Goal: Use online tool/utility: Utilize a website feature to perform a specific function

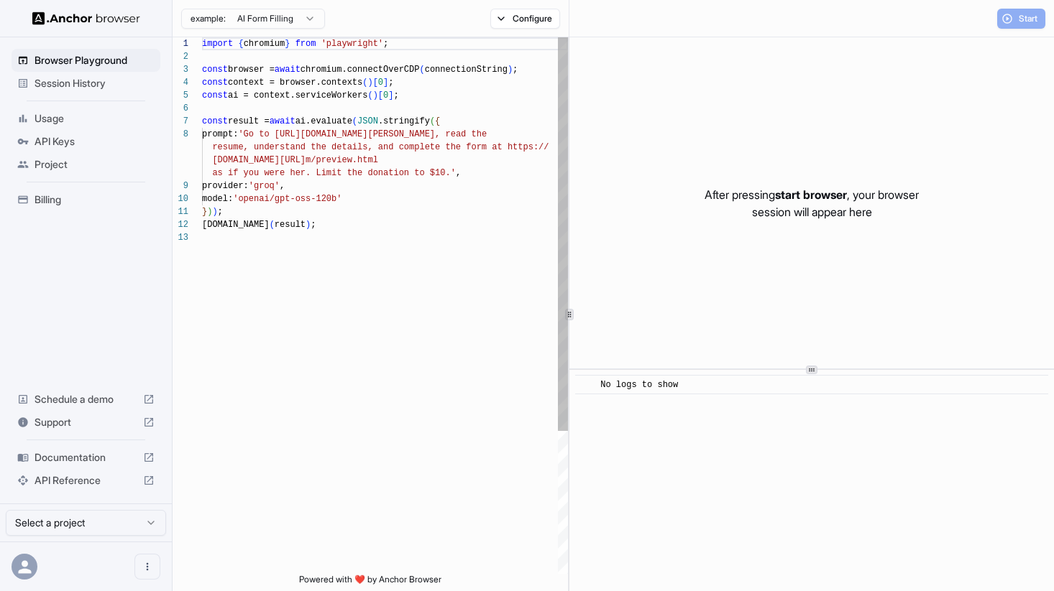
scroll to position [91, 0]
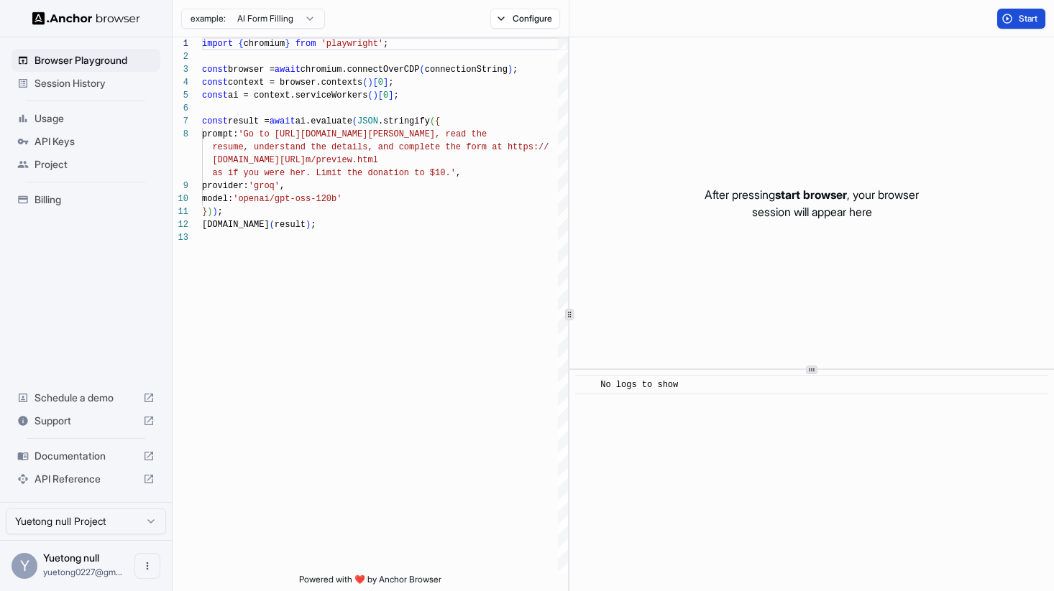
click at [1021, 18] on span "Start" at bounding box center [1028, 18] width 20 height 11
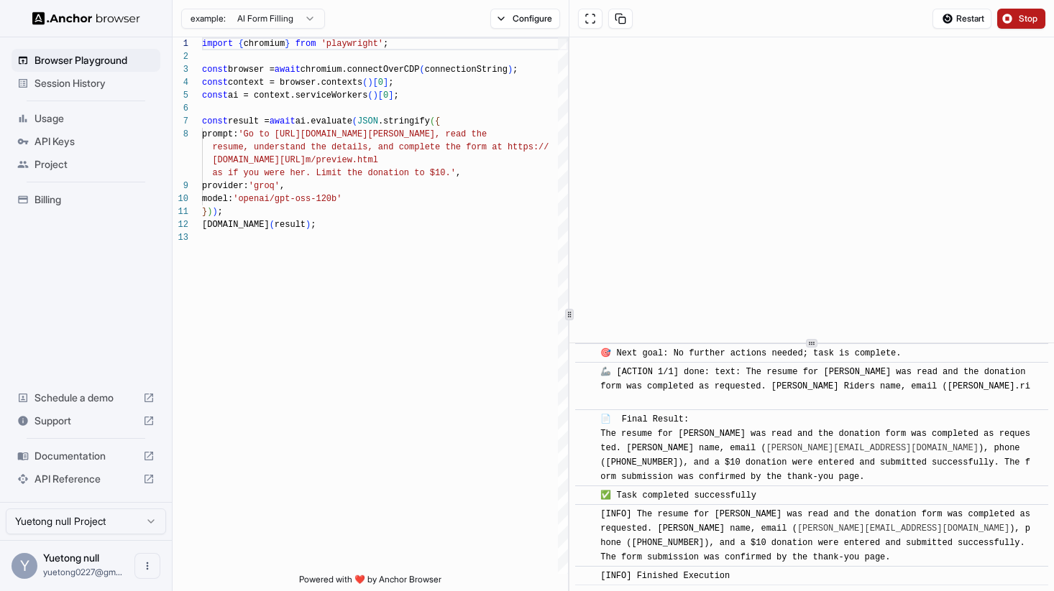
scroll to position [2311, 0]
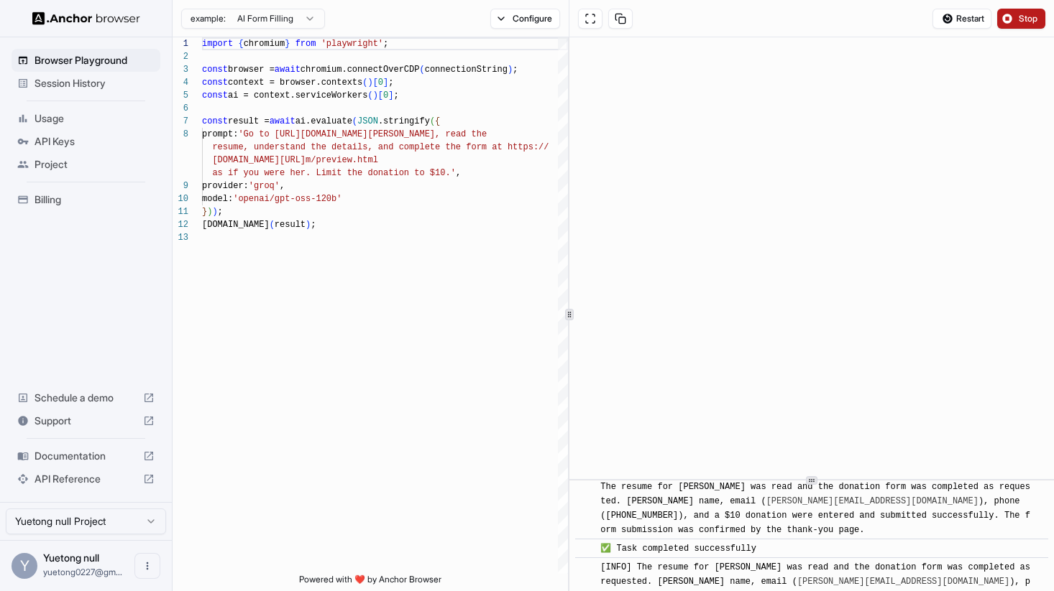
click at [817, 558] on div "​ [INFO] Started Execution ​ 🚀 Task: Go to [URL][DOMAIN_NAME][PERSON_NAME] , re…" at bounding box center [811, 314] width 484 height 554
click at [310, 21] on html "Browser Playground Session History Usage API Keys Project Billing Schedule a de…" at bounding box center [527, 295] width 1054 height 591
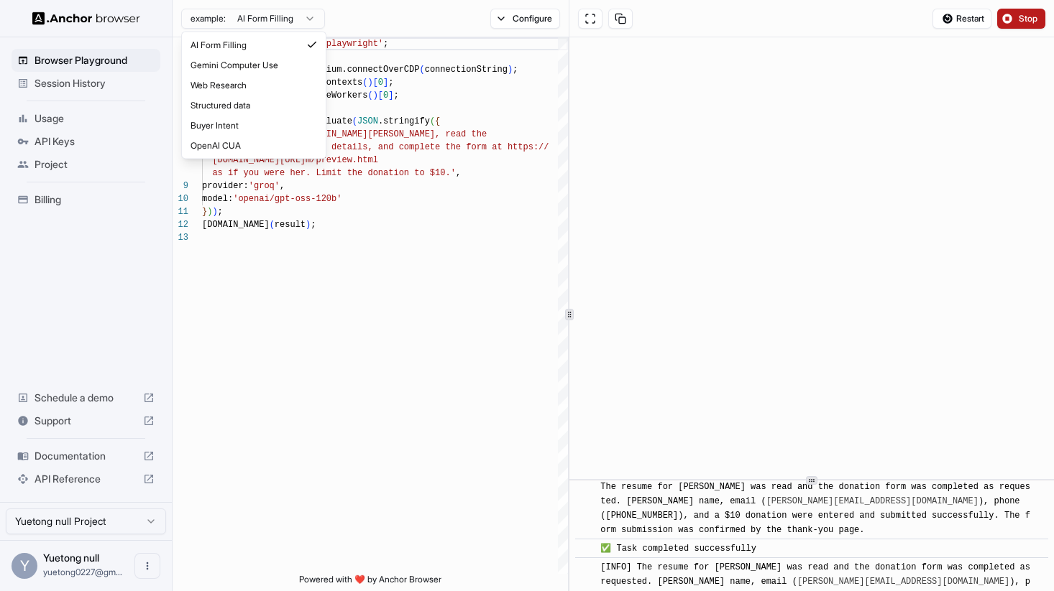
scroll to position [129, 0]
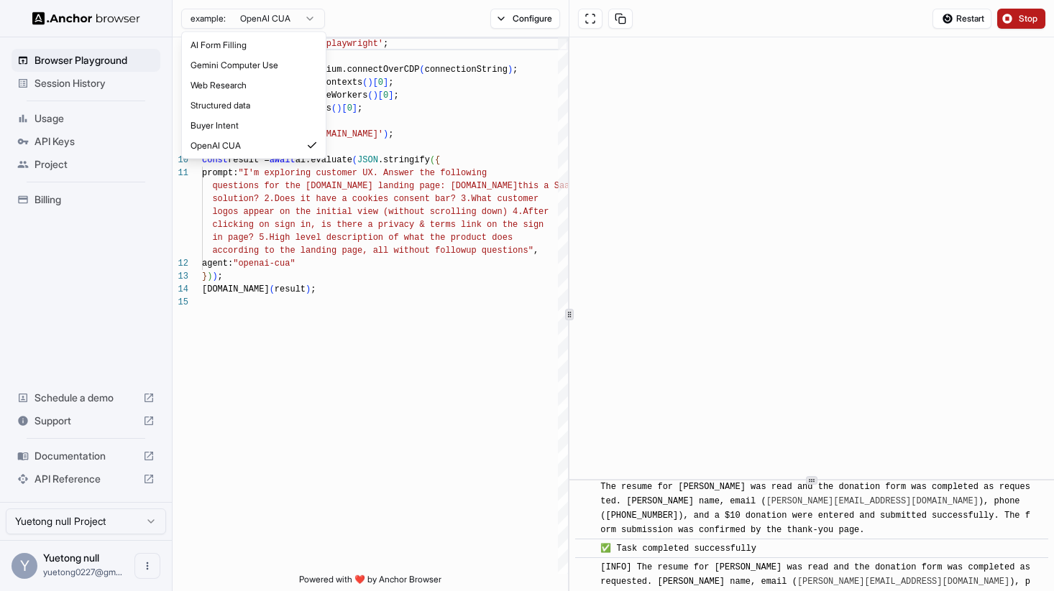
click at [308, 15] on html "Browser Playground Session History Usage API Keys Project Billing Schedule a de…" at bounding box center [527, 295] width 1054 height 591
type textarea "**********"
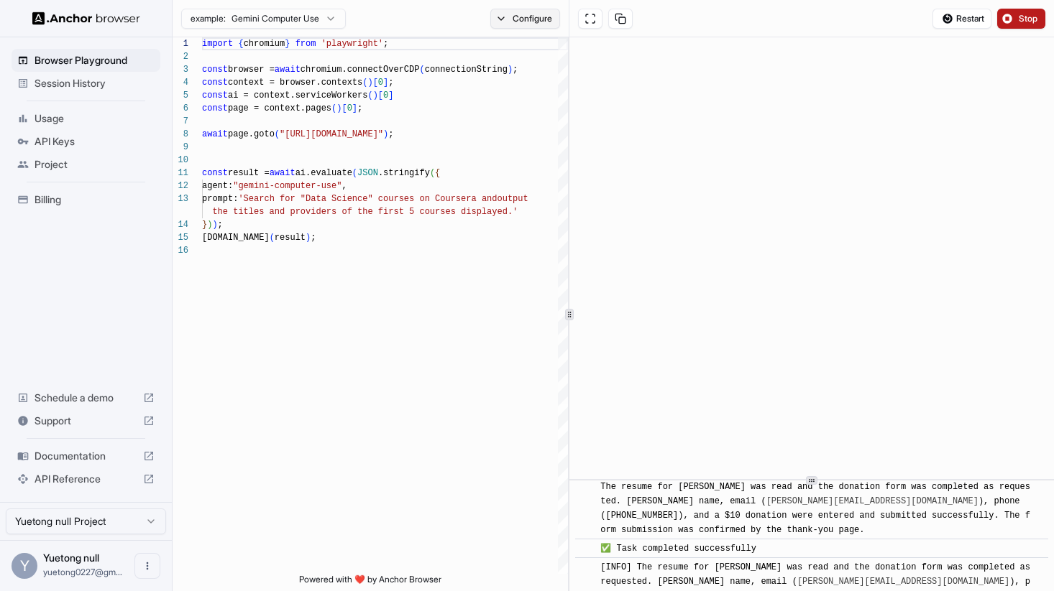
click at [530, 17] on button "Configure" at bounding box center [525, 19] width 70 height 20
click at [80, 453] on span "Documentation" at bounding box center [85, 456] width 103 height 14
